Goal: Transaction & Acquisition: Purchase product/service

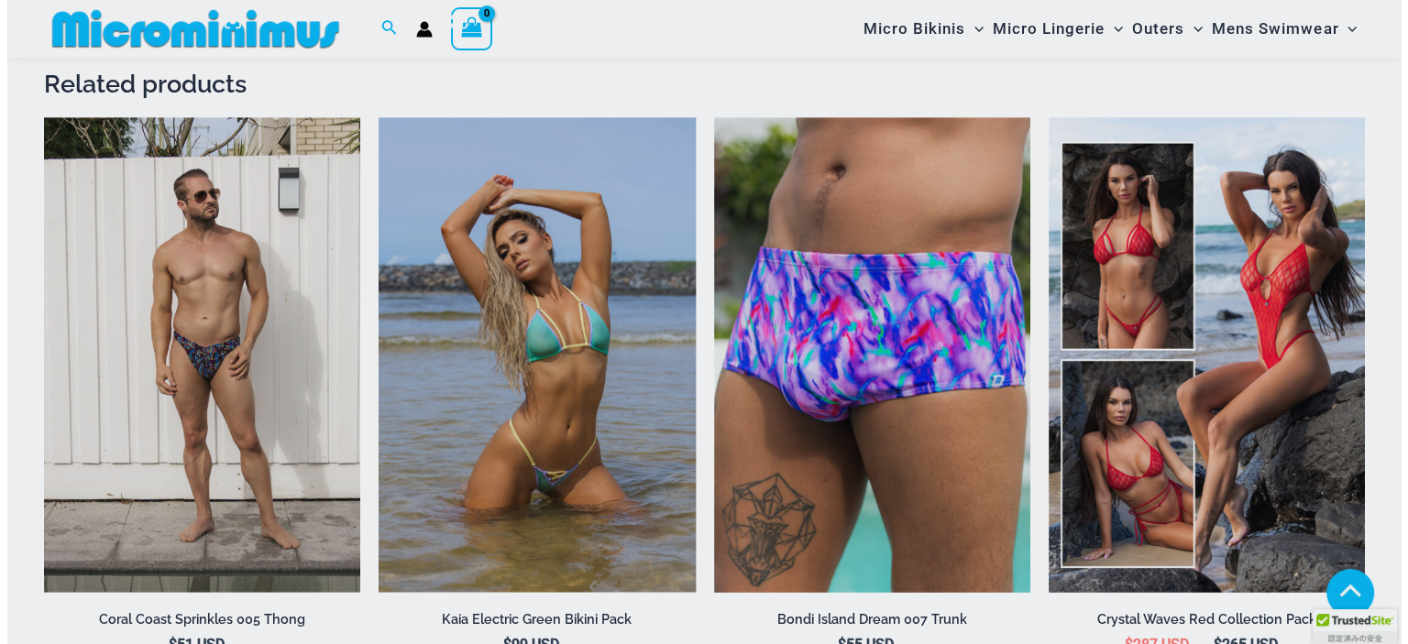
scroll to position [2126, 0]
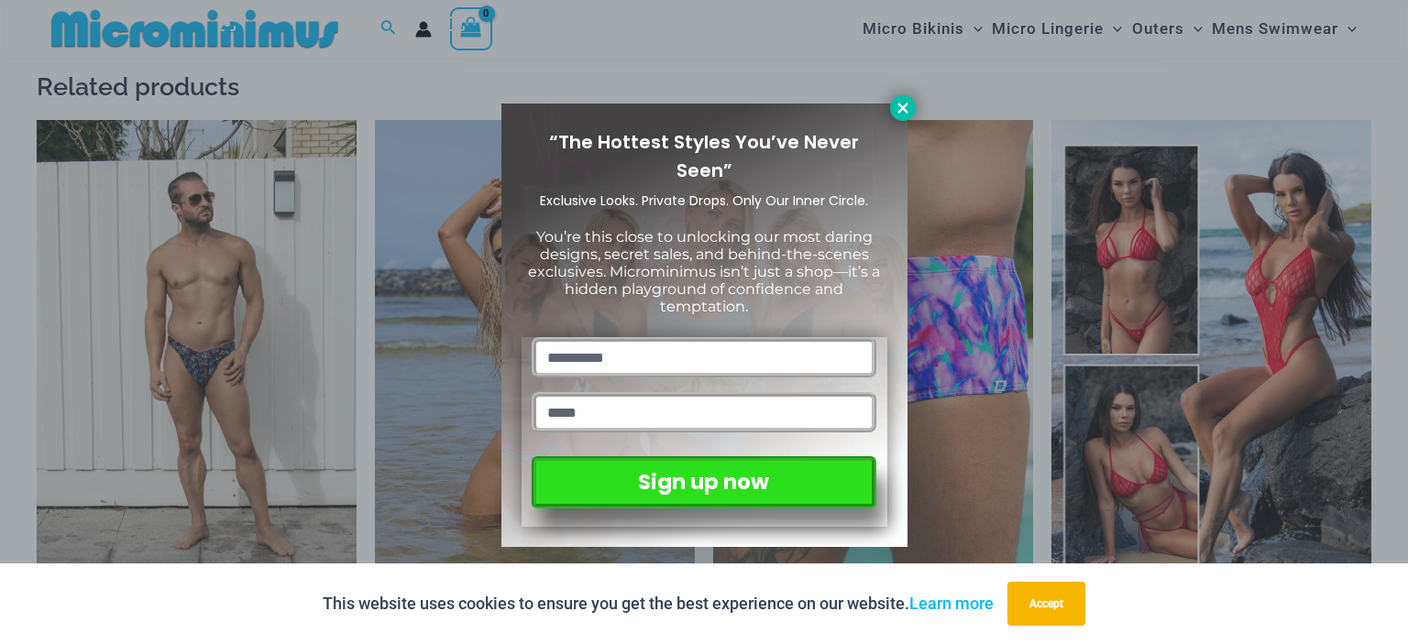
click at [905, 105] on icon at bounding box center [903, 108] width 10 height 10
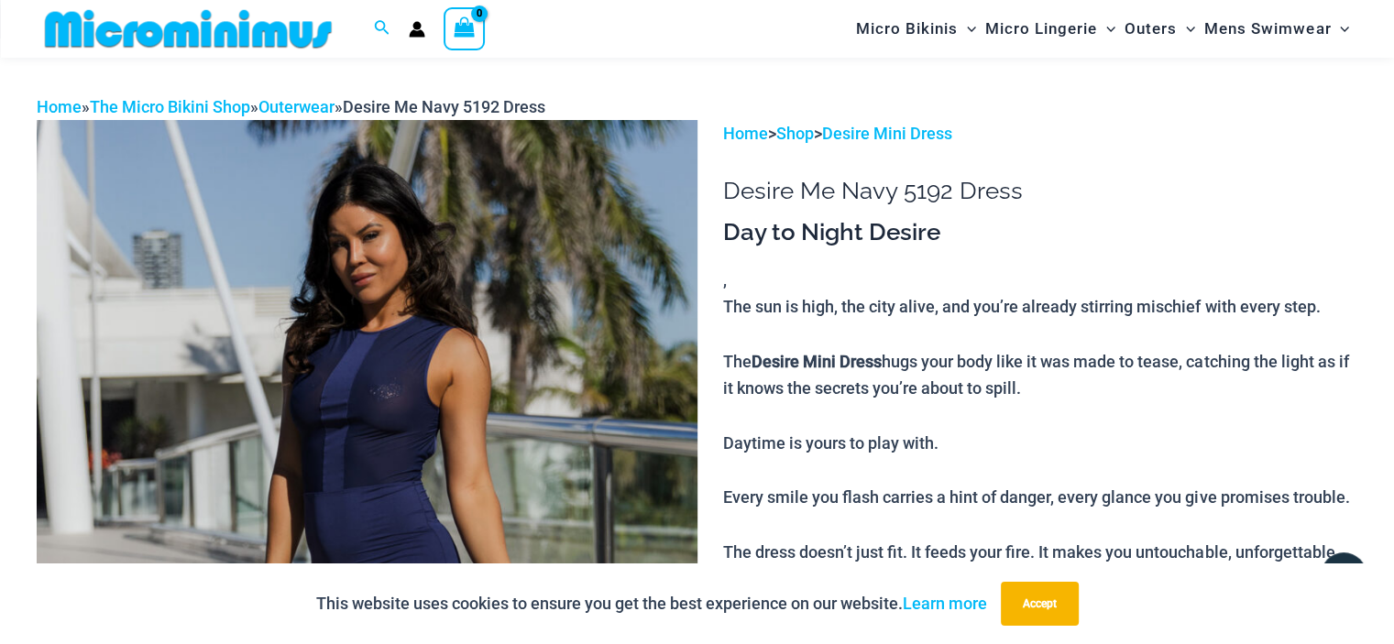
scroll to position [0, 0]
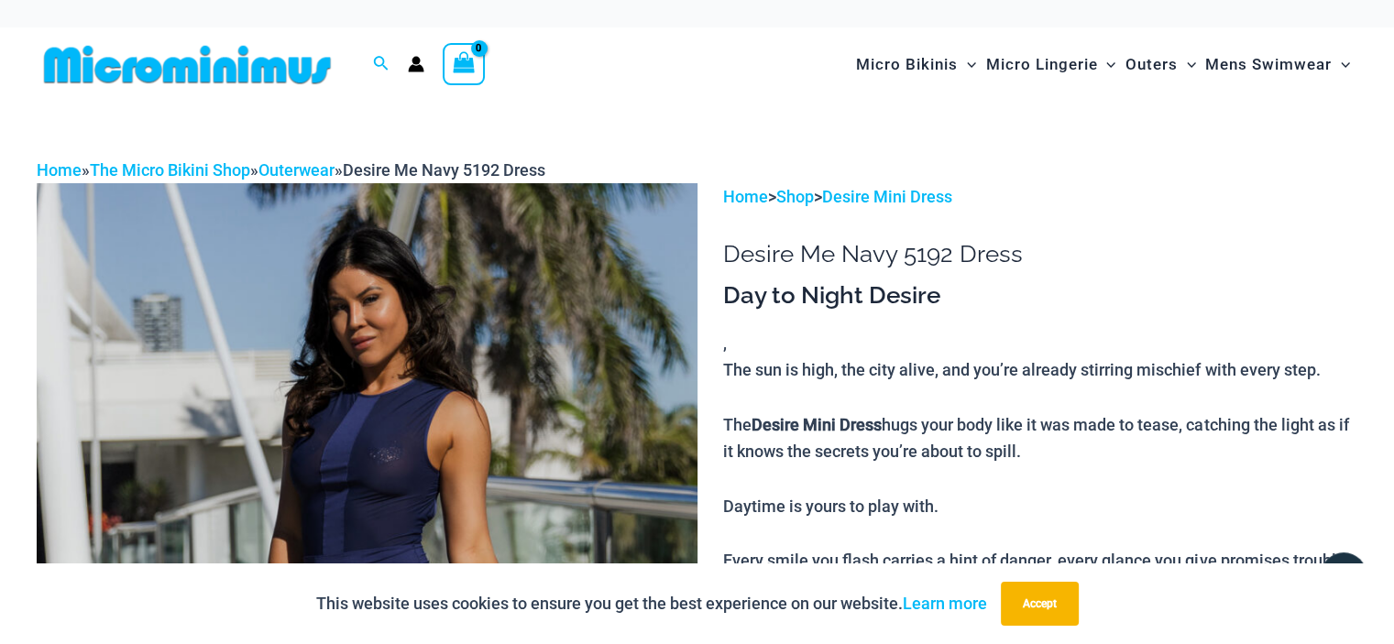
click at [241, 83] on img at bounding box center [188, 64] width 302 height 41
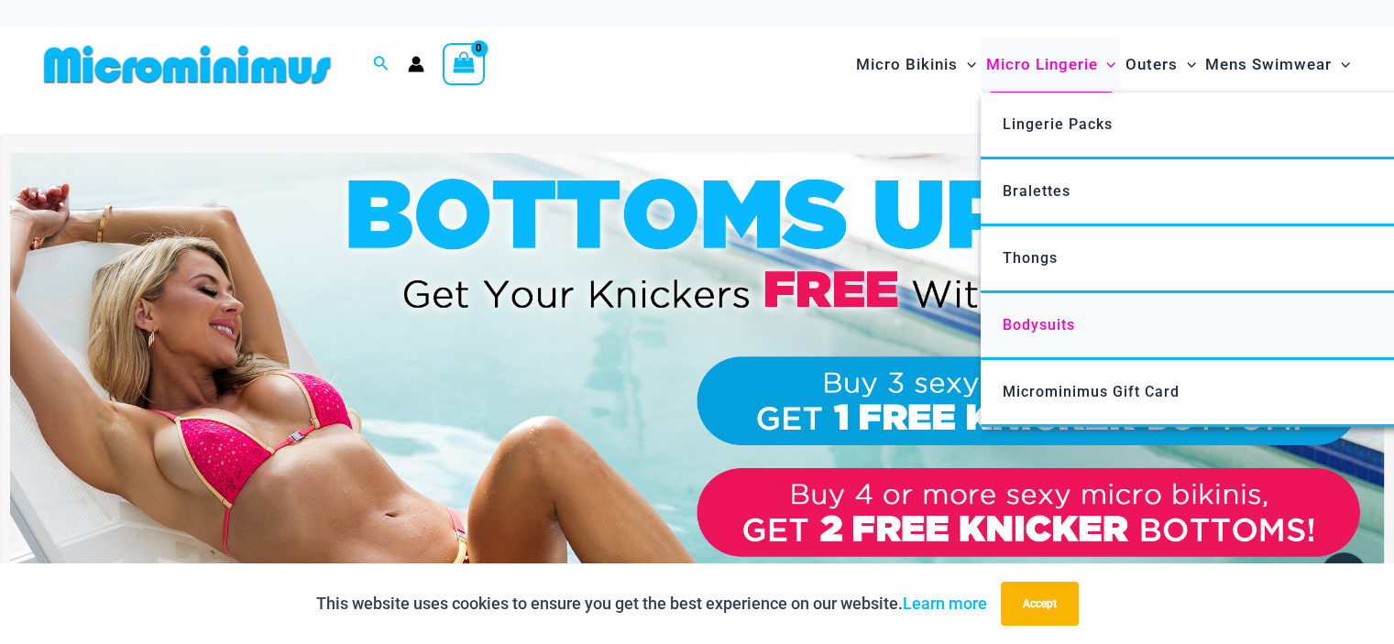
click at [1040, 329] on span "Bodysuits" at bounding box center [1039, 324] width 72 height 17
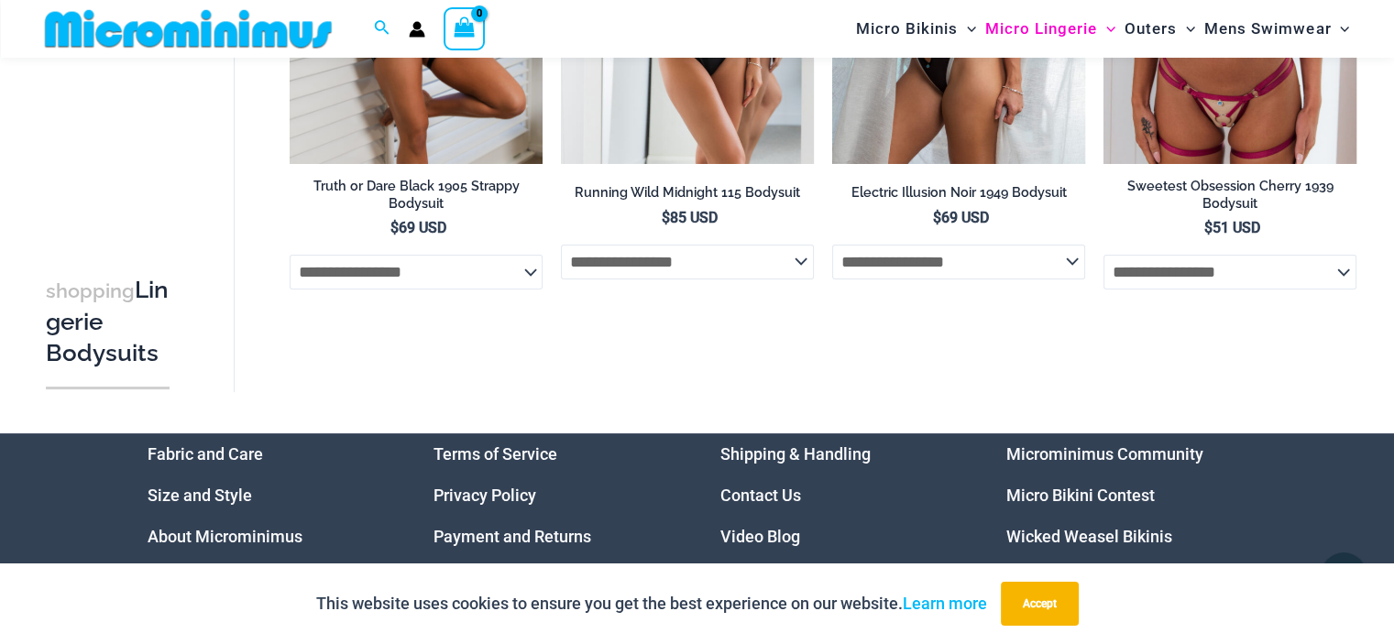
scroll to position [168, 0]
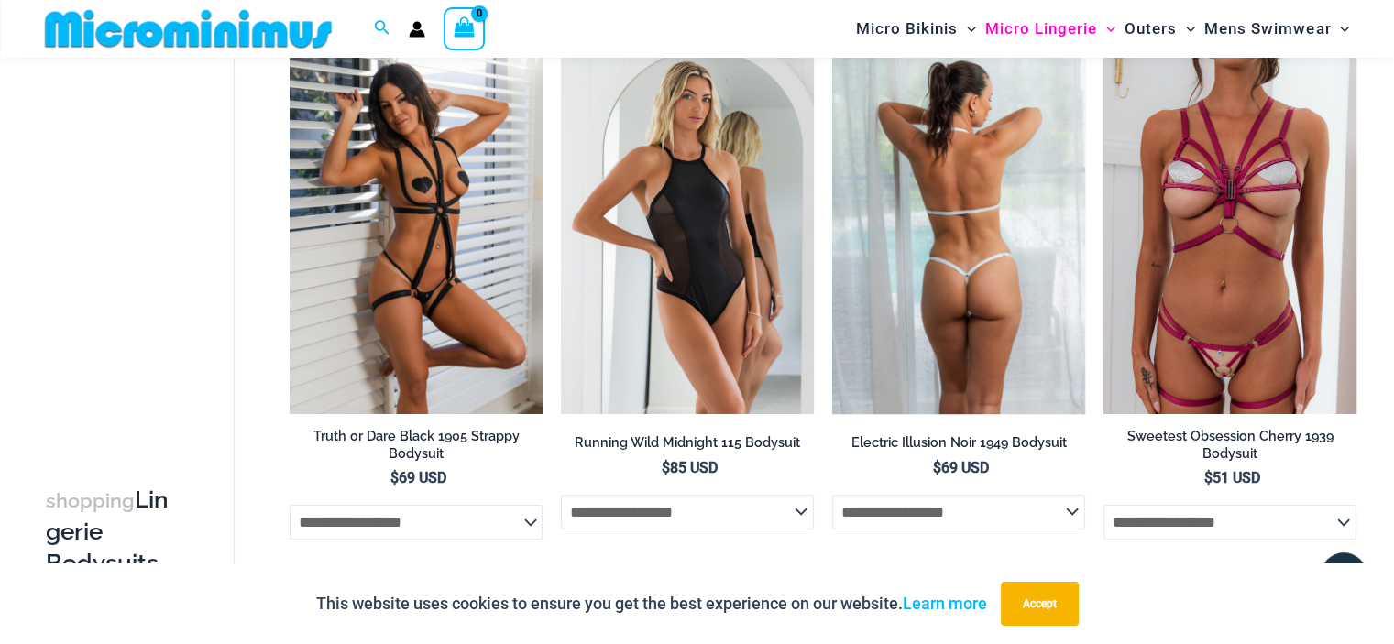
click at [964, 347] on img at bounding box center [958, 225] width 253 height 380
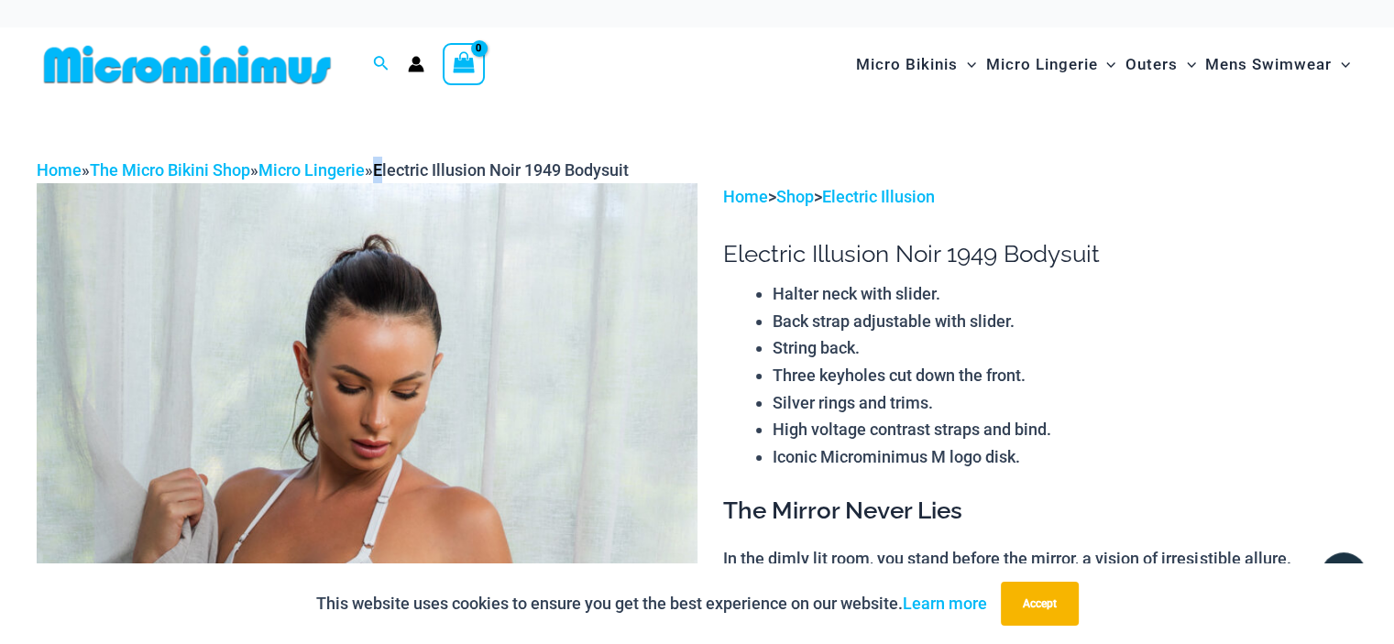
click at [402, 168] on span "Electric Illusion Noir 1949 Bodysuit" at bounding box center [501, 169] width 256 height 19
click at [487, 168] on span "Electric Illusion Noir 1949 Bodysuit" at bounding box center [501, 169] width 256 height 19
drag, startPoint x: 666, startPoint y: 168, endPoint x: 400, endPoint y: 178, distance: 266.1
click at [400, 178] on div "Home » The Micro Bikini Shop » Micro Lingerie » Electric Illusion Noir 1949 Bod…" at bounding box center [697, 171] width 1321 height 28
copy span "Electric Illusion Noir 1949 Bodysuit"
